Goal: Information Seeking & Learning: Learn about a topic

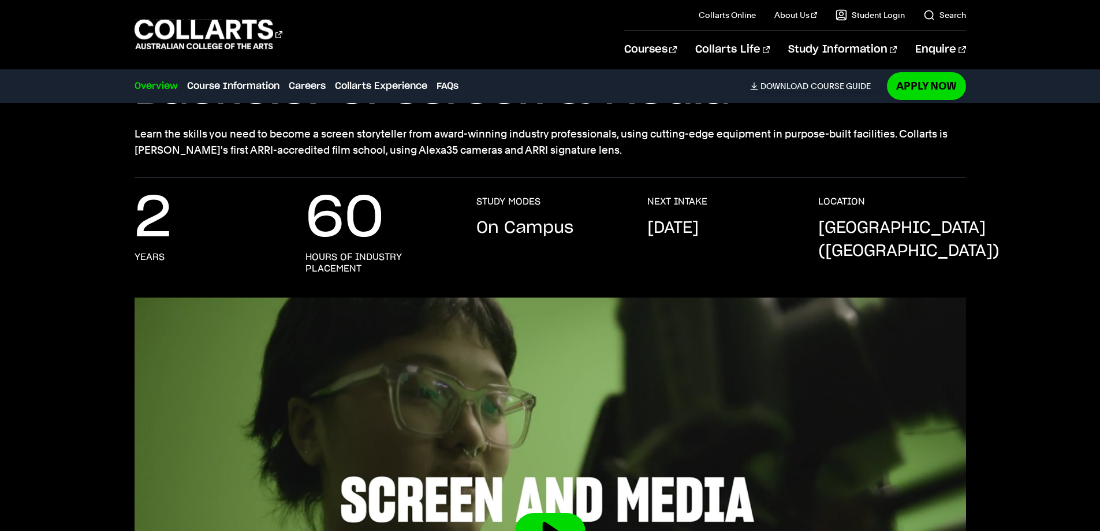
scroll to position [173, 0]
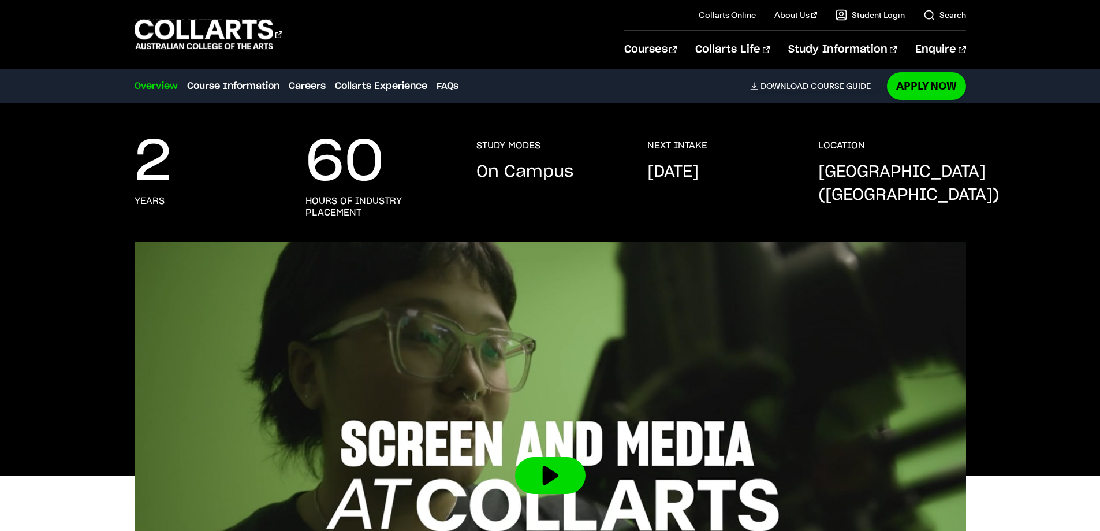
drag, startPoint x: 697, startPoint y: 182, endPoint x: 326, endPoint y: 217, distance: 372.5
click at [697, 182] on p "September 2025" at bounding box center [673, 172] width 51 height 23
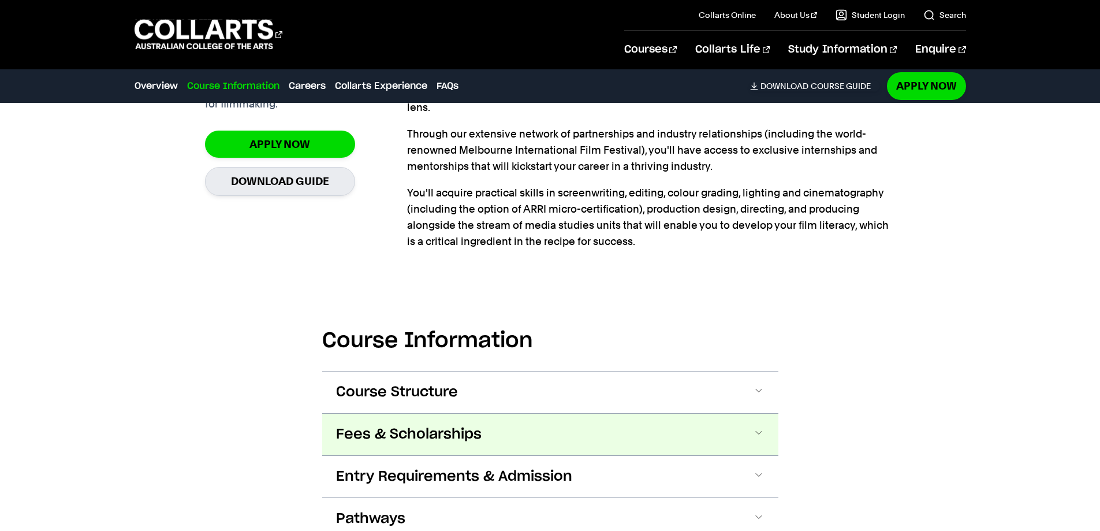
scroll to position [1098, 0]
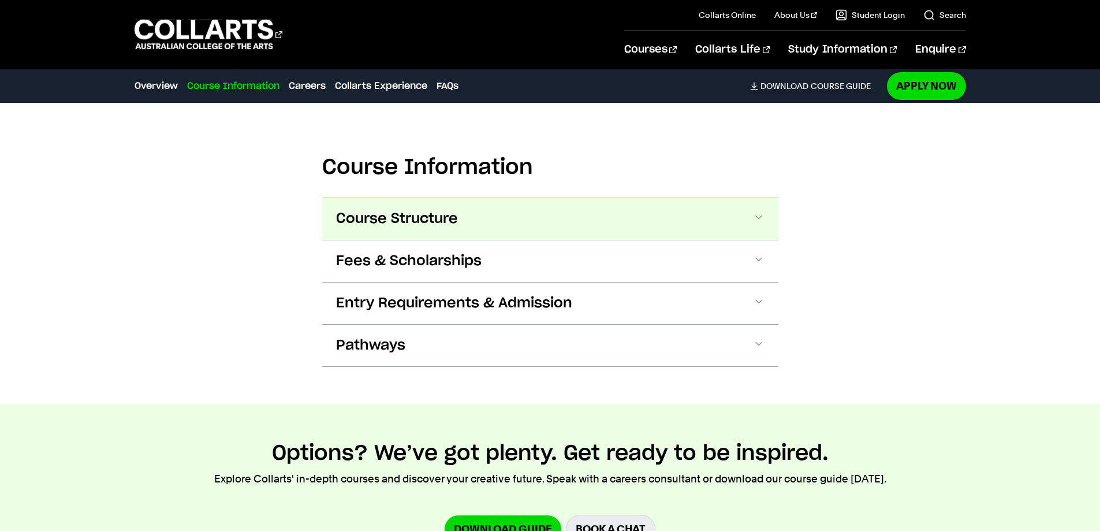
click at [510, 225] on button "Course Structure" at bounding box center [550, 219] width 456 height 42
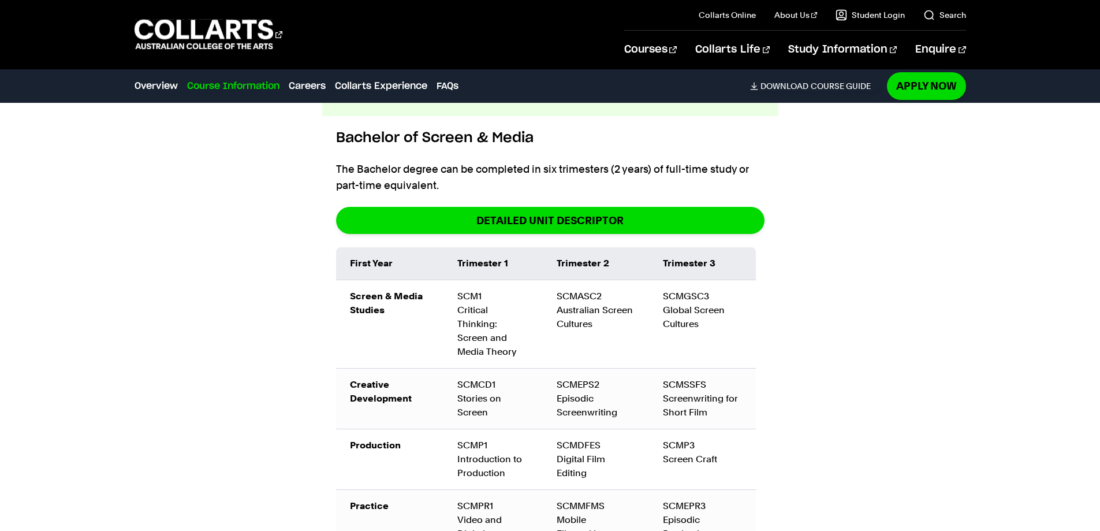
scroll to position [1192, 0]
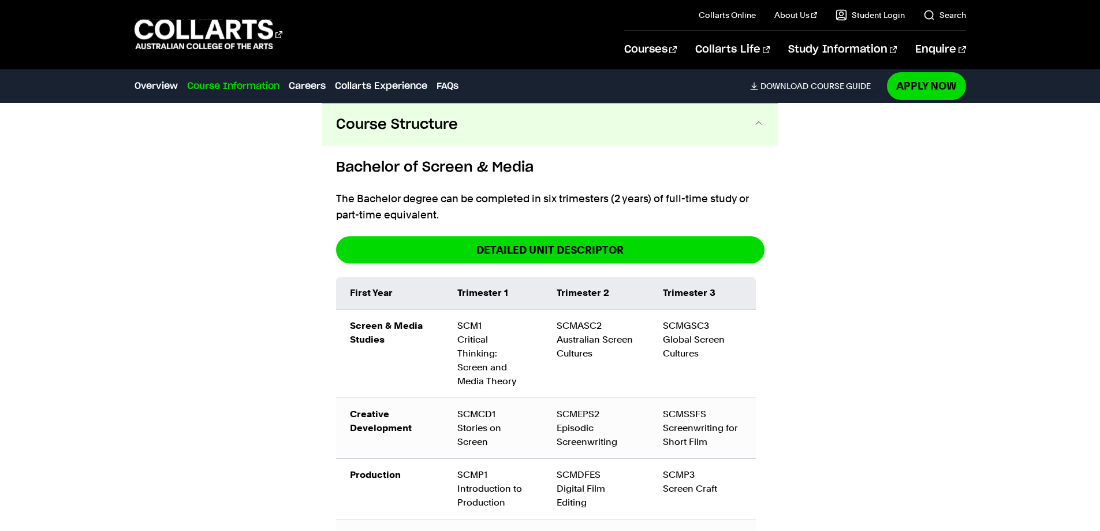
click at [556, 174] on h6 "Bachelor of Screen & Media" at bounding box center [550, 167] width 429 height 21
click at [541, 140] on button "Course Structure" at bounding box center [550, 125] width 456 height 42
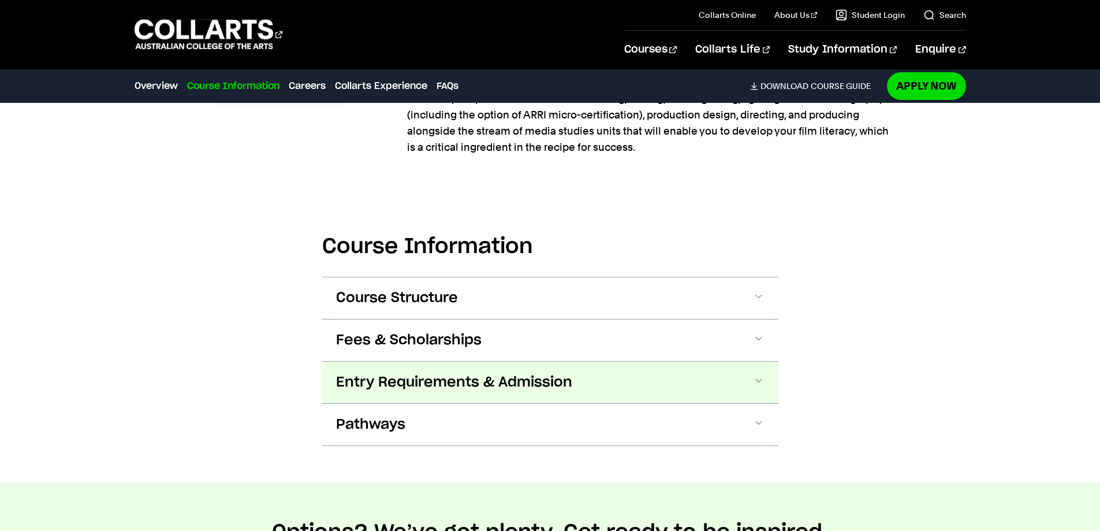
click at [537, 385] on span "Entry Requirements & Admission" at bounding box center [454, 382] width 236 height 18
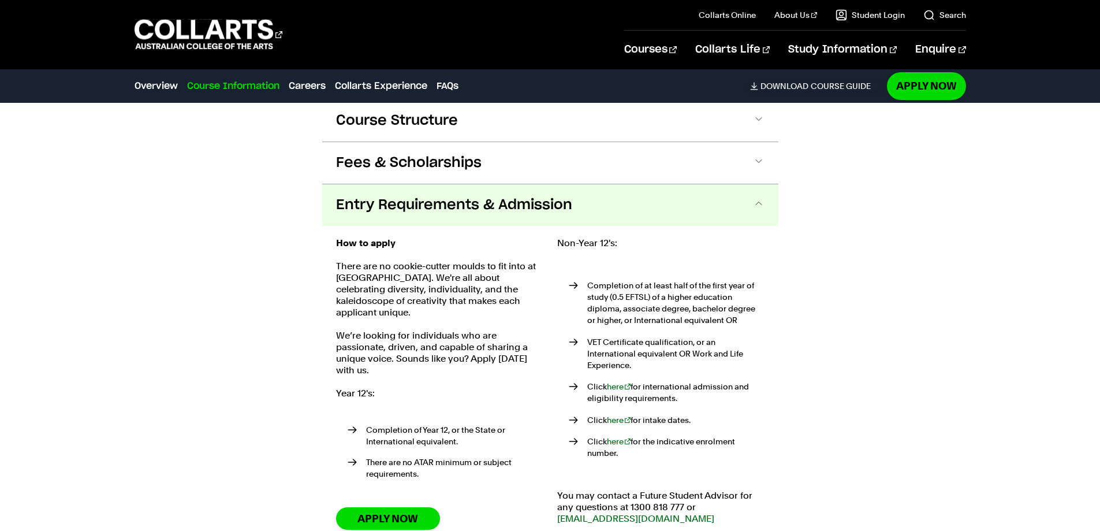
scroll to position [1217, 0]
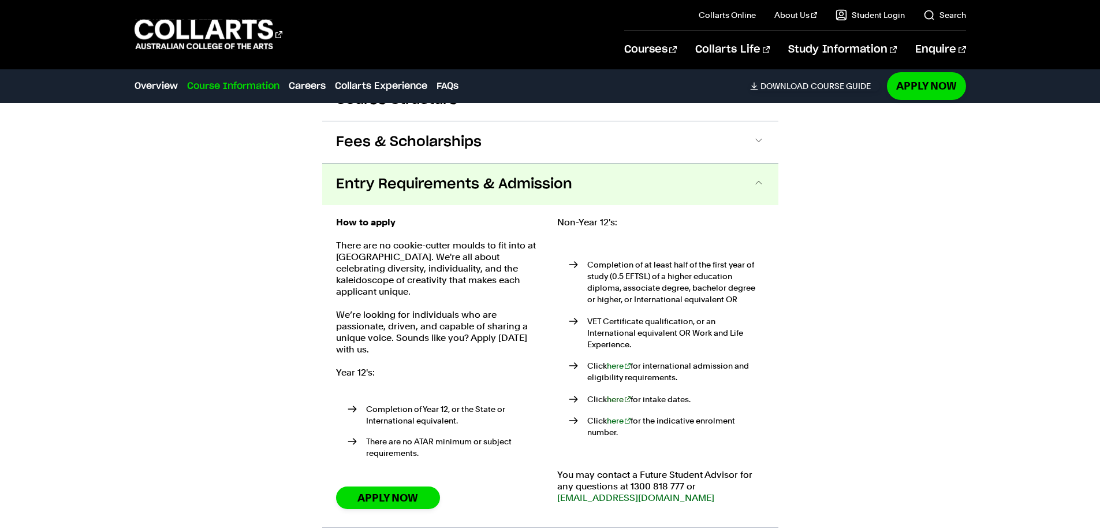
click at [613, 395] on link "here" at bounding box center [619, 399] width 24 height 9
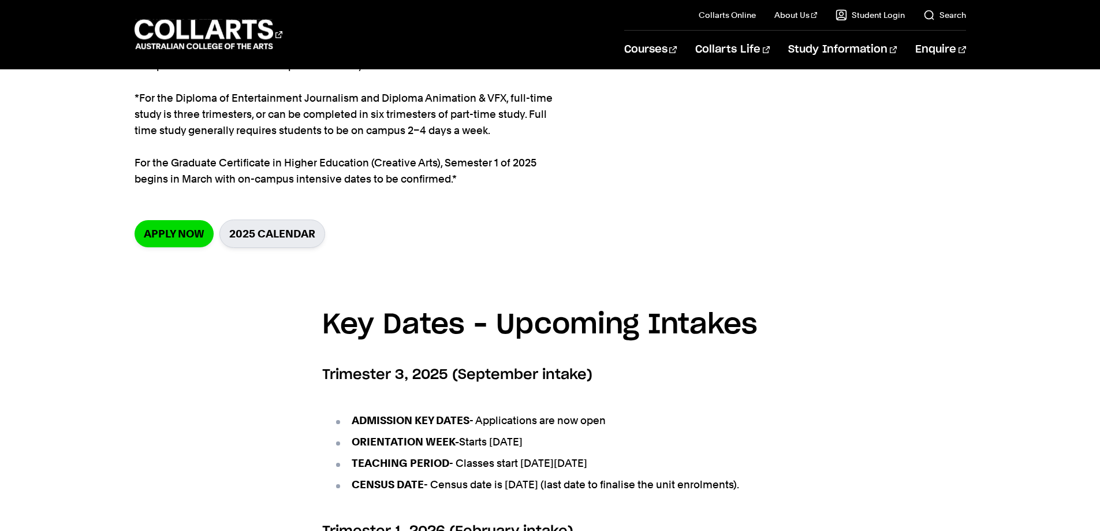
scroll to position [231, 0]
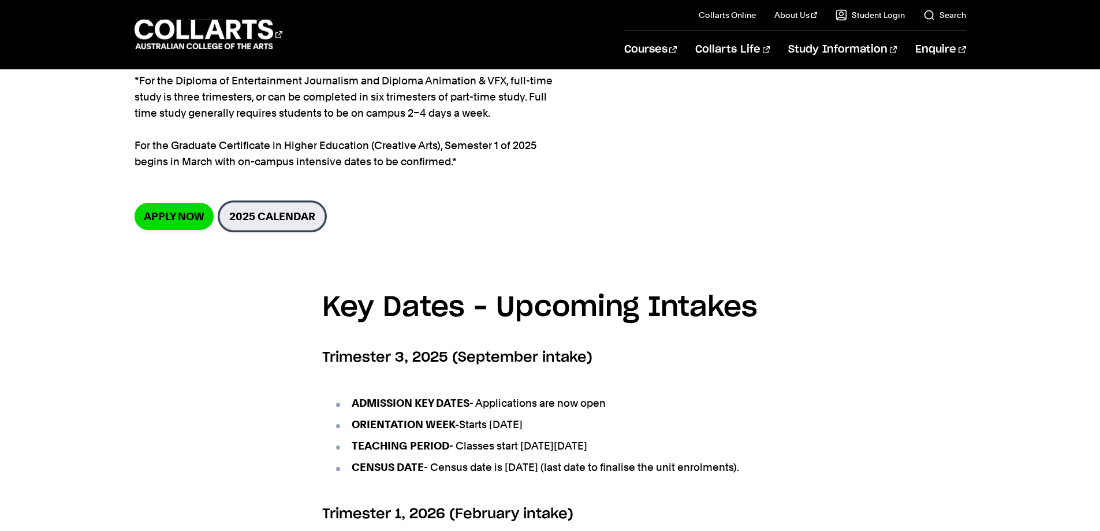
click at [287, 213] on link "2025 Calendar" at bounding box center [273, 216] width 106 height 28
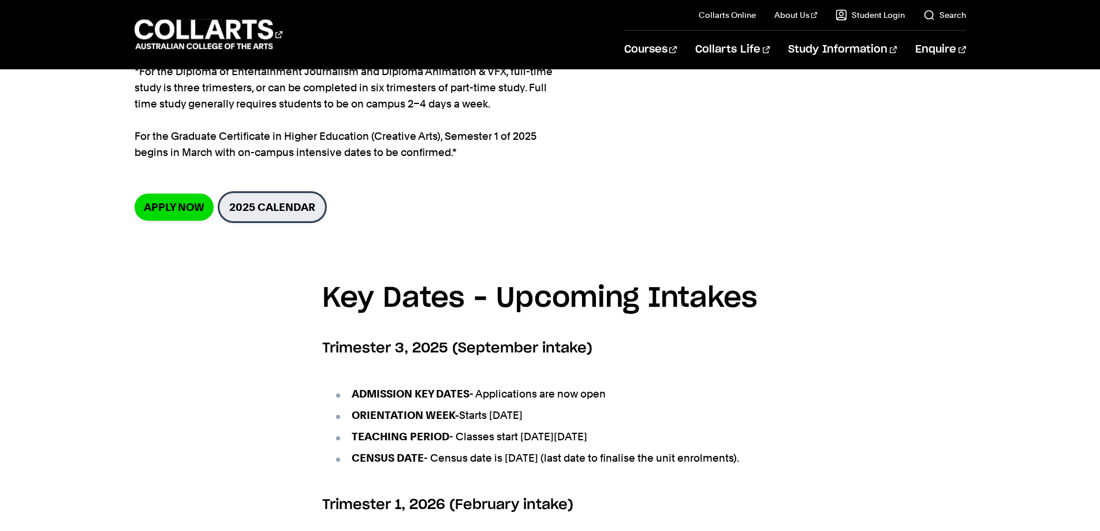
scroll to position [0, 0]
